Goal: Contribute content

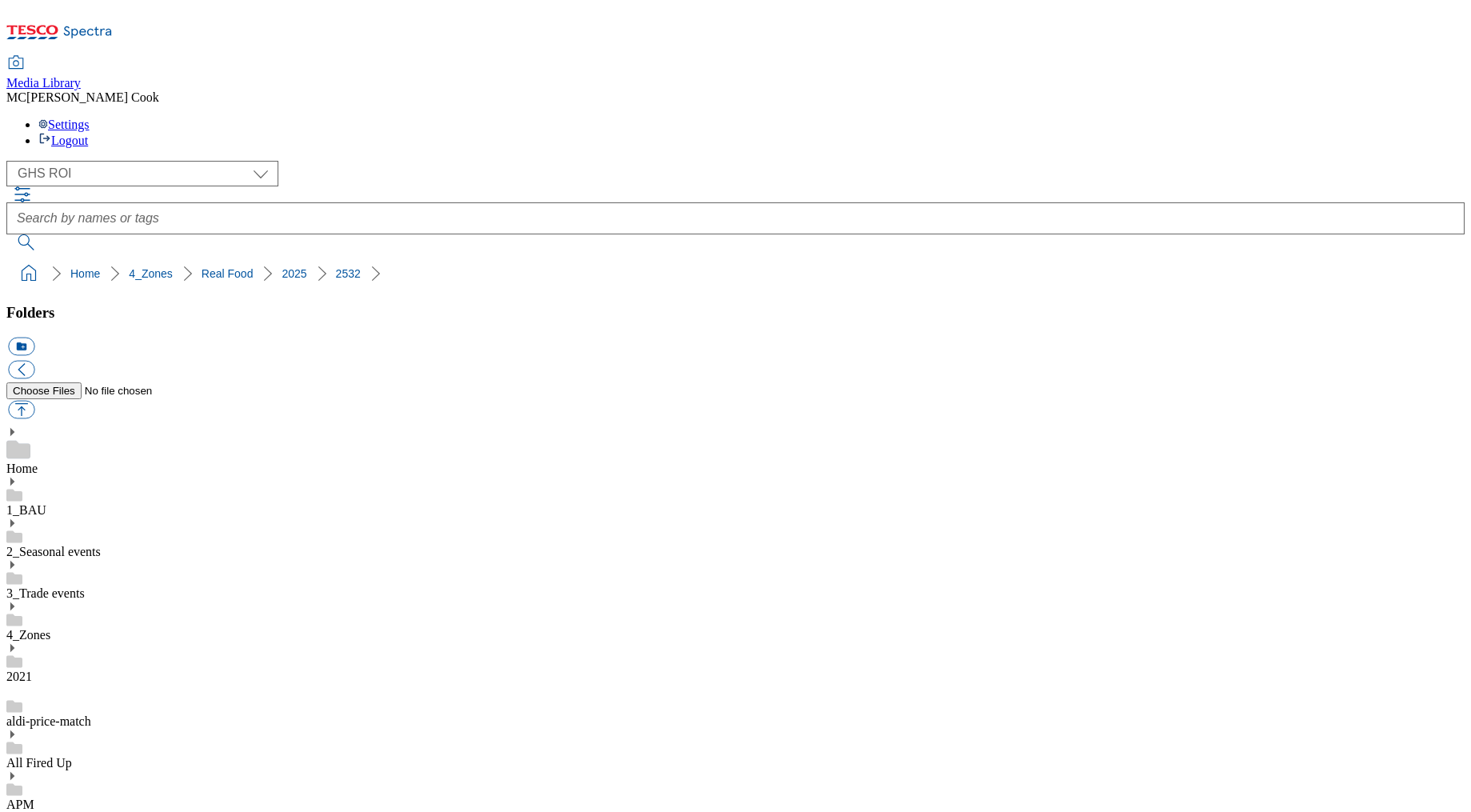
select select "flare-ghs-roi"
click at [96, 20] on icon at bounding box center [60, 37] width 107 height 34
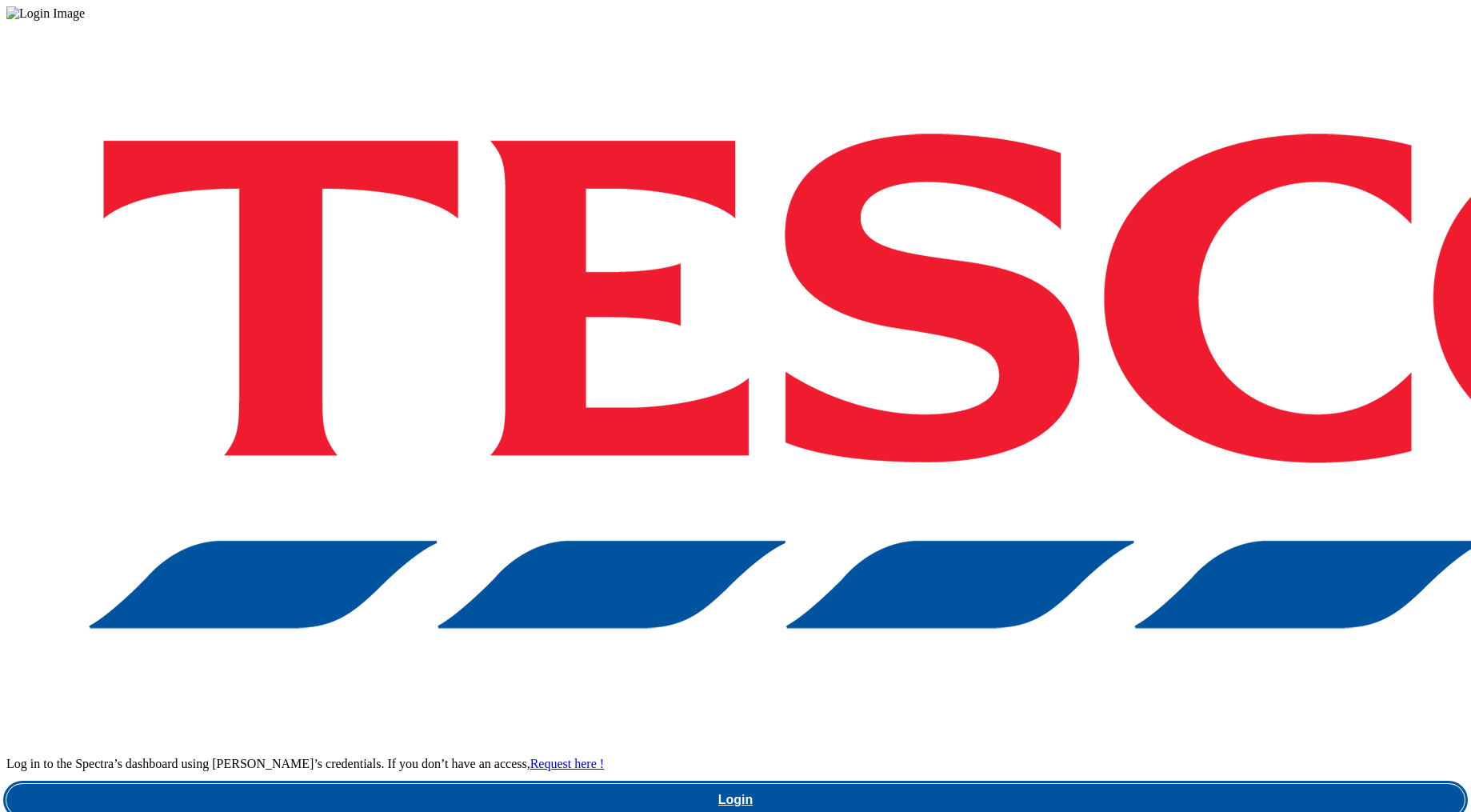
click at [1239, 784] on link "Login" at bounding box center [736, 799] width 1458 height 32
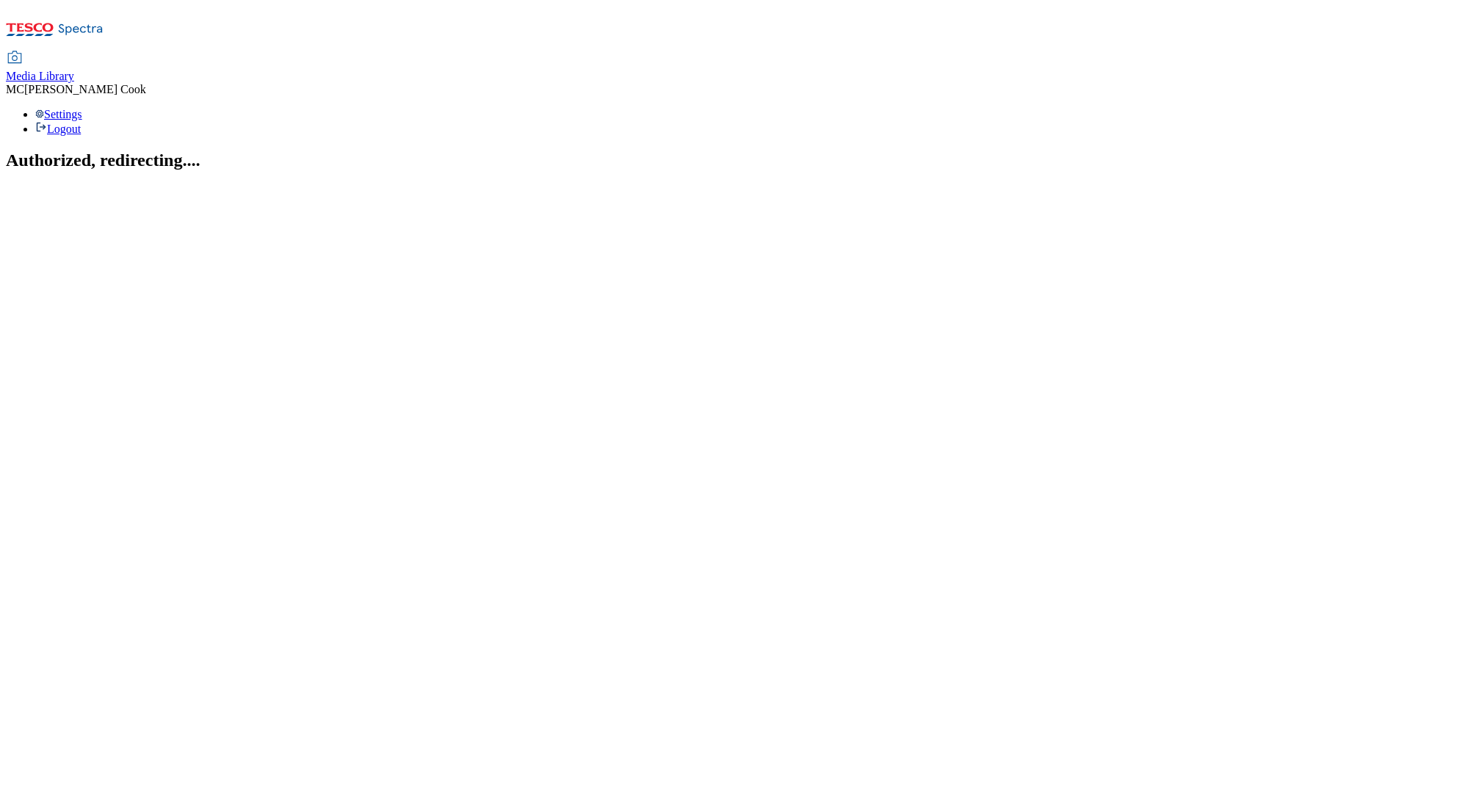
click at [74, 70] on span "Media Library" at bounding box center [40, 76] width 68 height 12
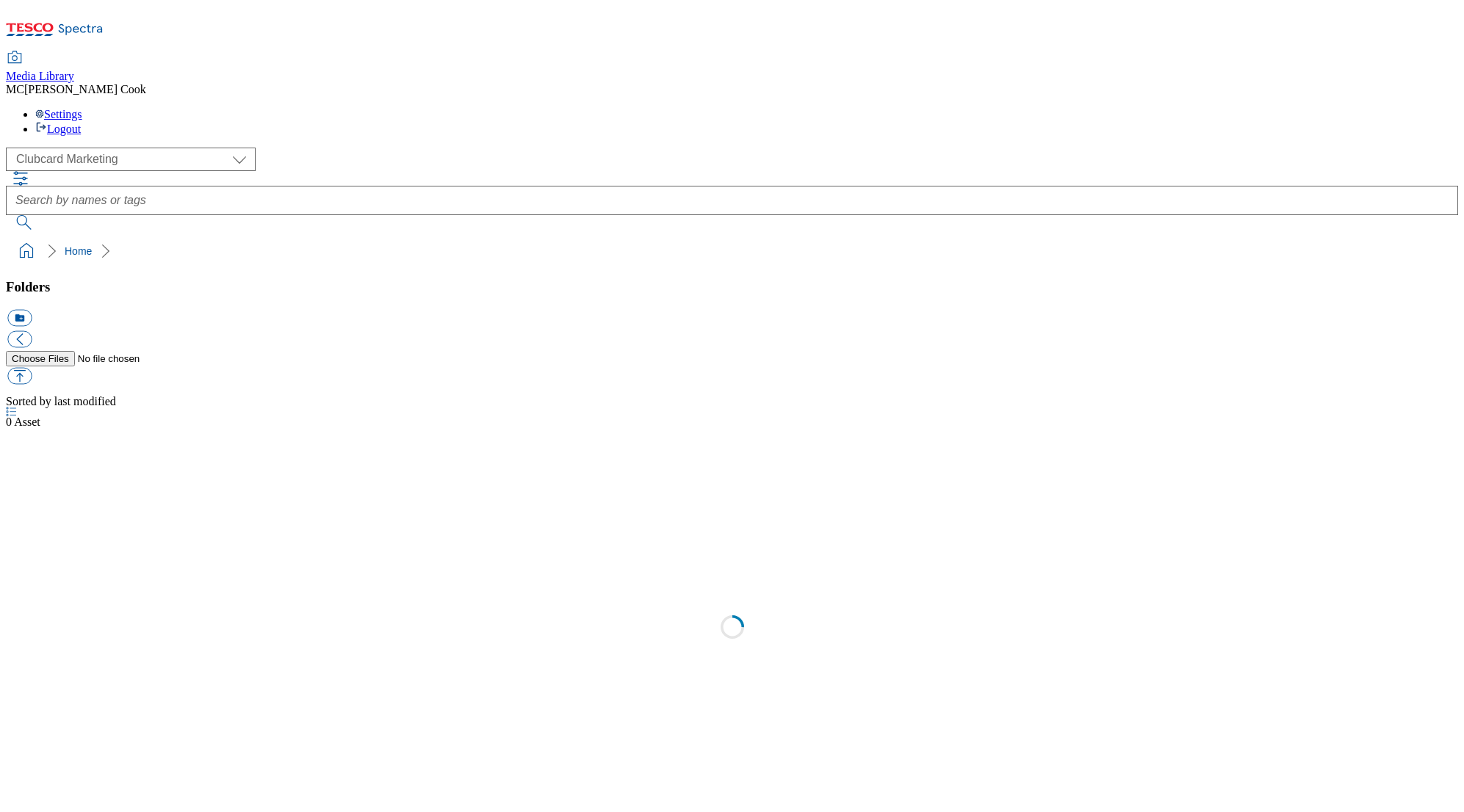
scroll to position [1, 0]
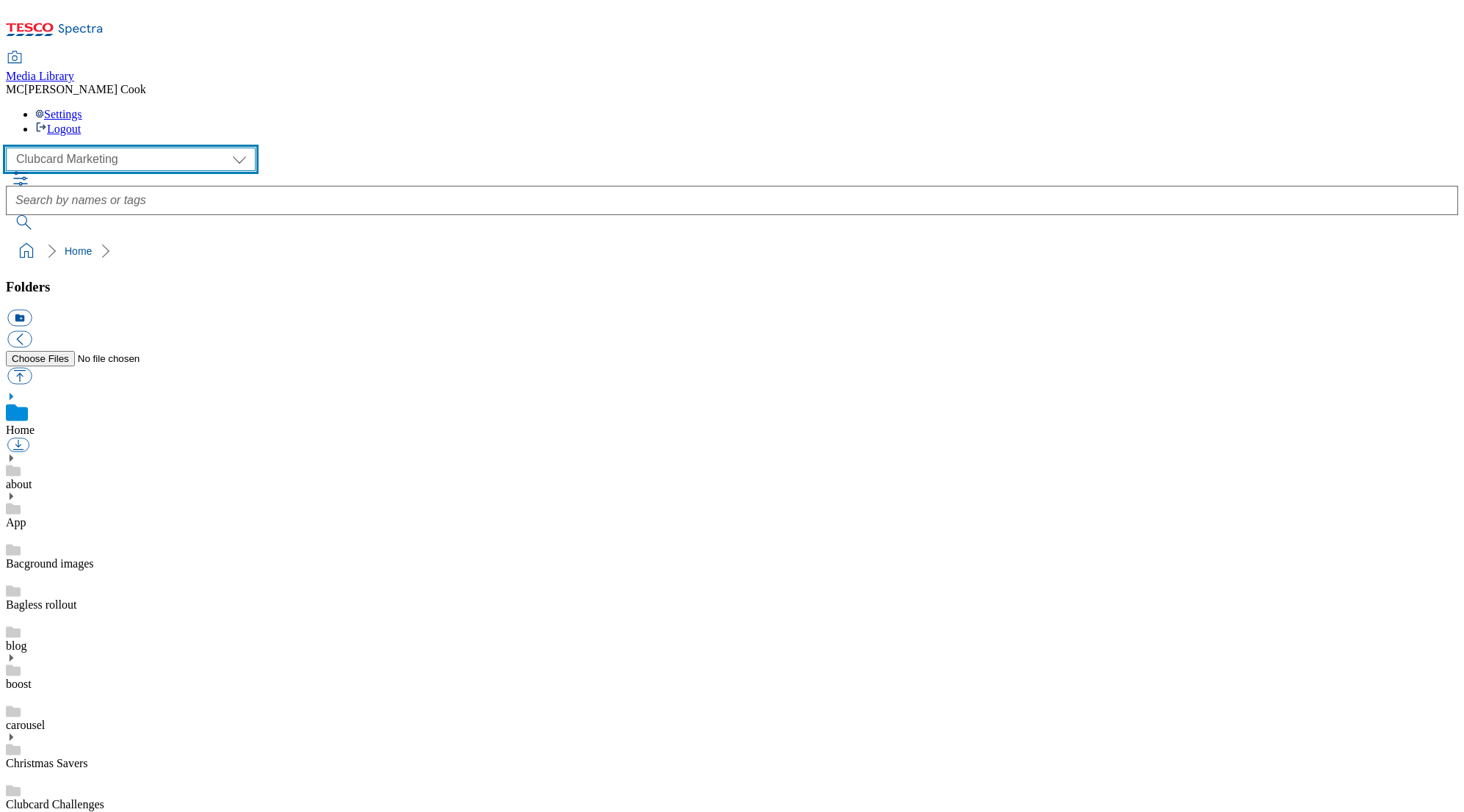
click at [40, 148] on select "Clubcard Marketing Dotcom UK Emails GHS Marketing UK GHS Product UK GHS ROI" at bounding box center [131, 159] width 250 height 24
select select "flare-ghs-mktg"
click at [11, 148] on select "Clubcard Marketing Dotcom UK Emails GHS Marketing UK GHS Product UK GHS ROI" at bounding box center [131, 159] width 250 height 24
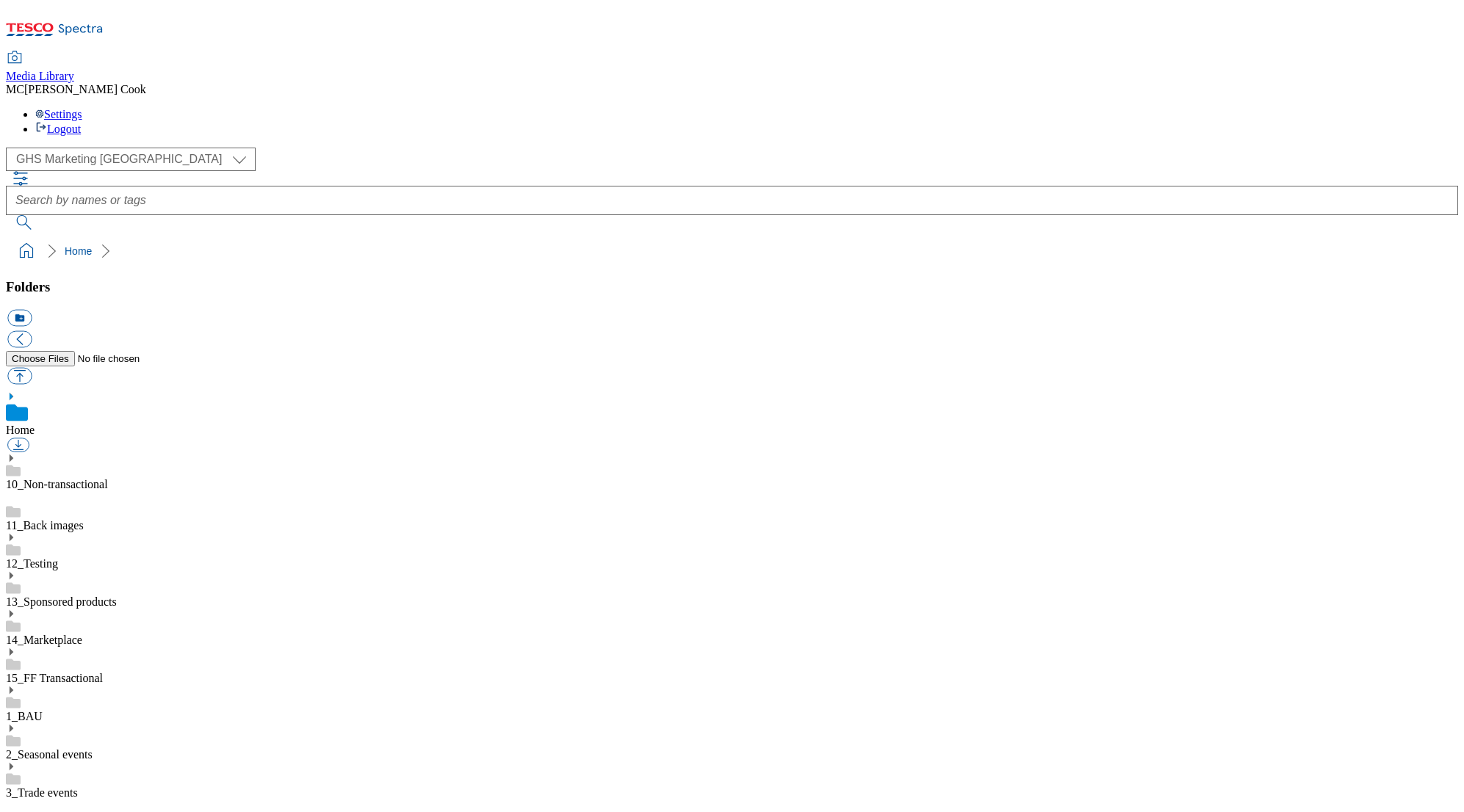
click at [42, 710] on link "1_BAU" at bounding box center [25, 717] width 37 height 12
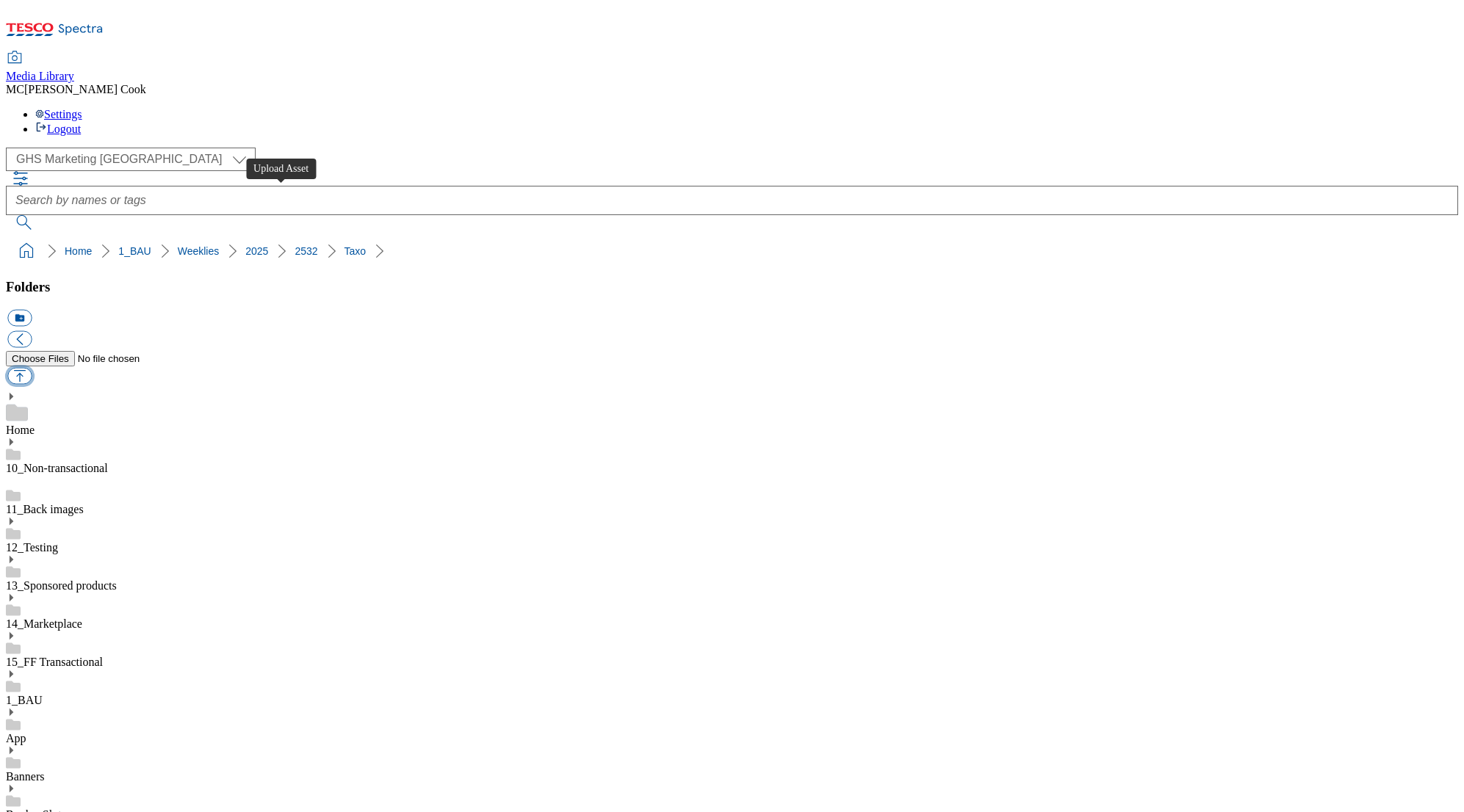
click at [32, 368] on button "button" at bounding box center [19, 376] width 24 height 17
type input "C:\fakepath\GHS-Vis-Nav-743x430-Xmas-FFTO.jpg"
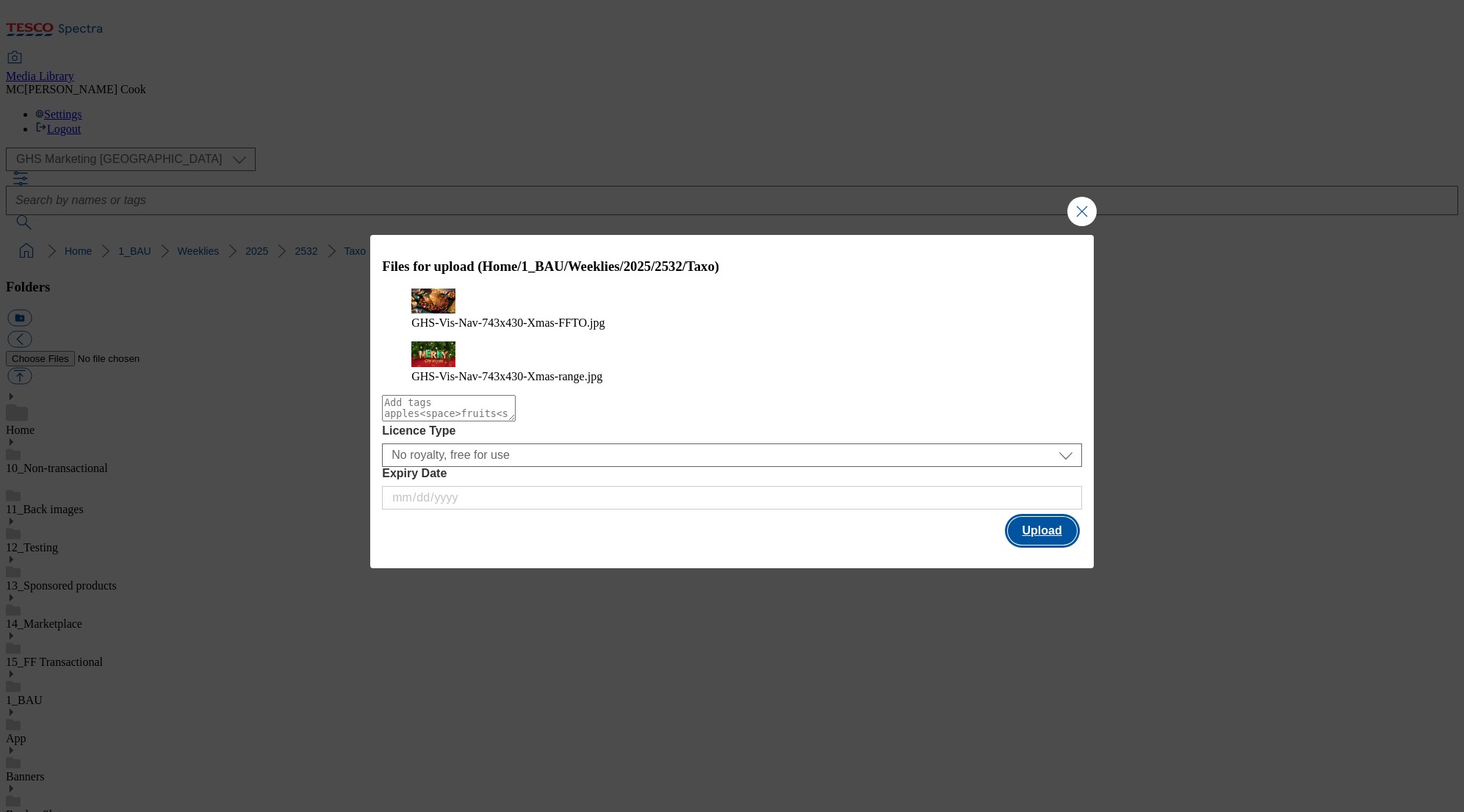
click at [1064, 523] on button "Upload" at bounding box center [1043, 531] width 69 height 28
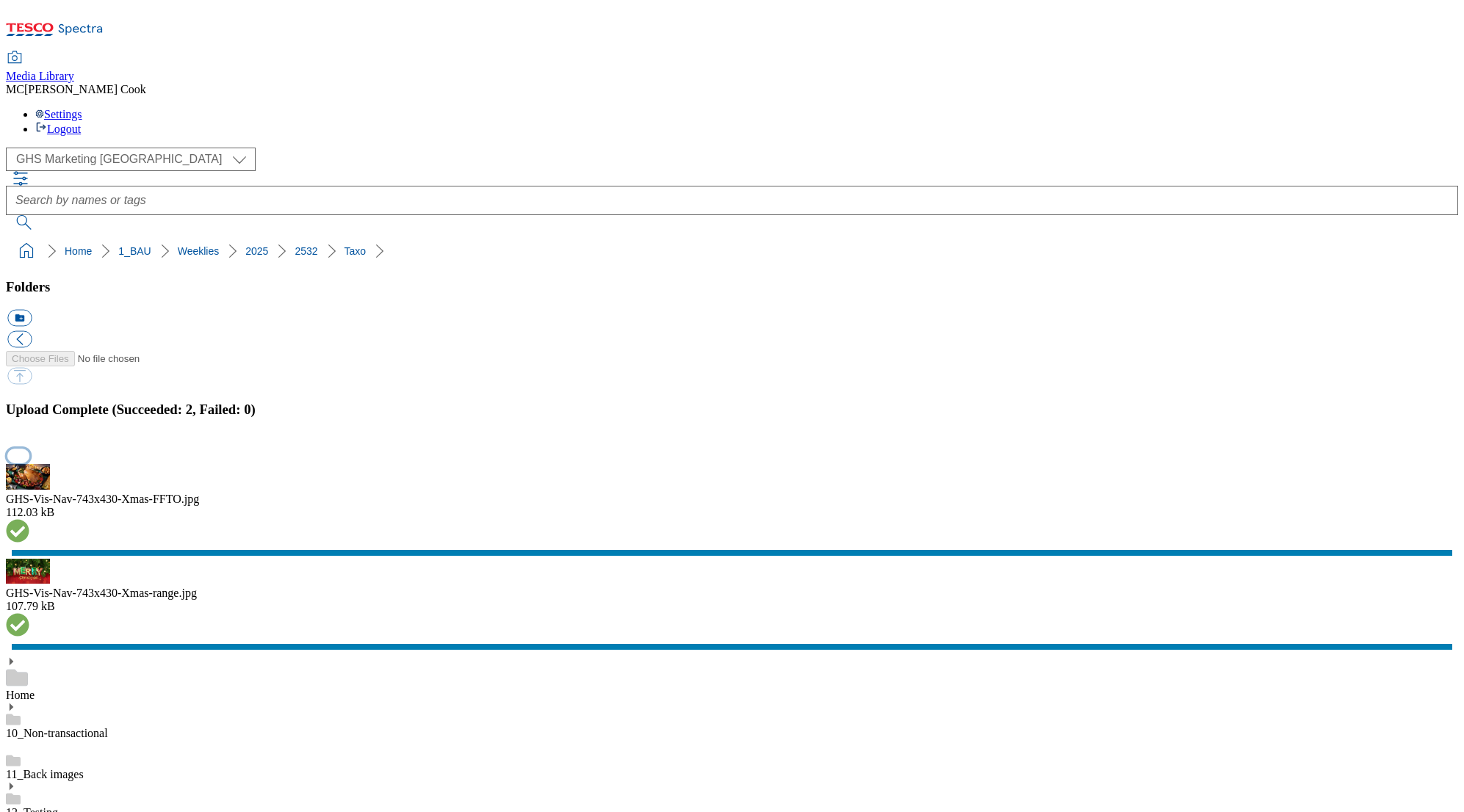
click at [29, 463] on button "button" at bounding box center [18, 456] width 22 height 14
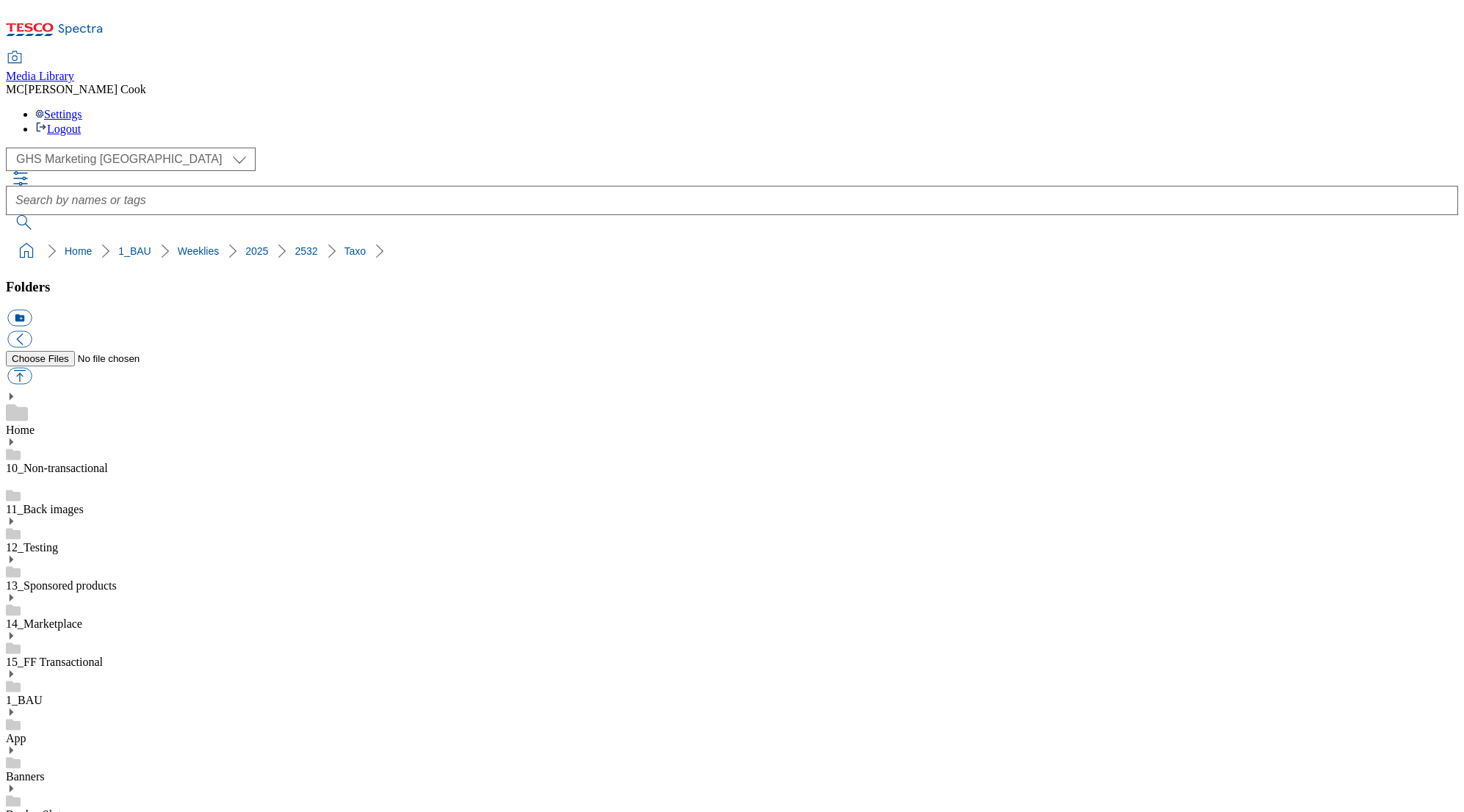
drag, startPoint x: 355, startPoint y: 148, endPoint x: 57, endPoint y: 151, distance: 298.0
click at [57, 238] on ol "Home 1_BAU Weeklies 2025 2532 Taxo" at bounding box center [737, 252] width 1444 height 28
copy ol "1_BAU Weeklies 2025 2532 Taxo"
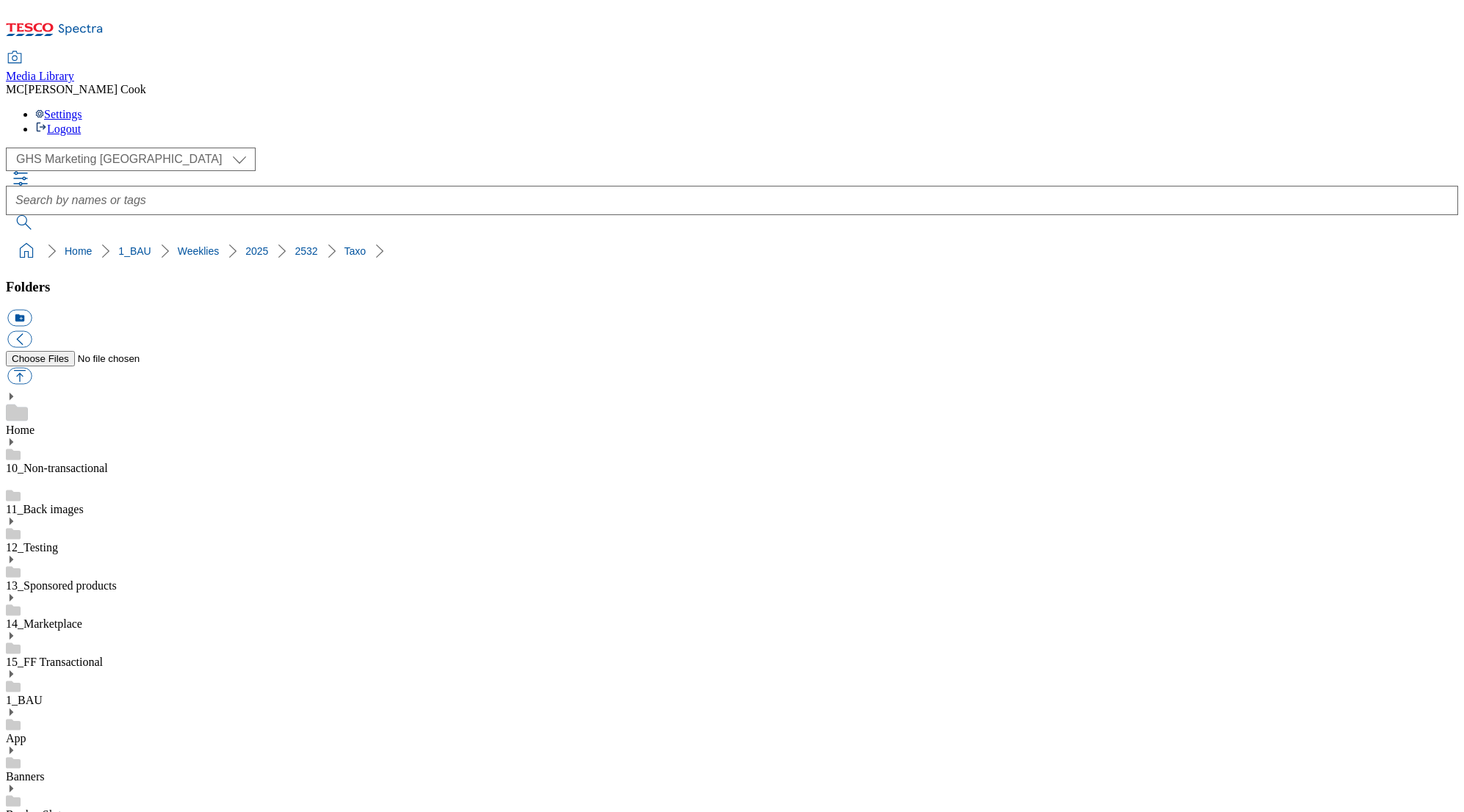
click at [156, 148] on div "( optional ) Clubcard Marketing Dotcom UK Emails GHS Marketing UK GHS Product U…" at bounding box center [732, 188] width 1453 height 82
drag, startPoint x: 159, startPoint y: 68, endPoint x: 84, endPoint y: 128, distance: 96.0
click at [159, 148] on div "( optional ) Clubcard Marketing Dotcom UK Emails GHS Marketing UK GHS Product U…" at bounding box center [732, 188] width 1453 height 82
click at [118, 246] on link "1_BAU" at bounding box center [134, 251] width 33 height 11
